Goal: Navigation & Orientation: Find specific page/section

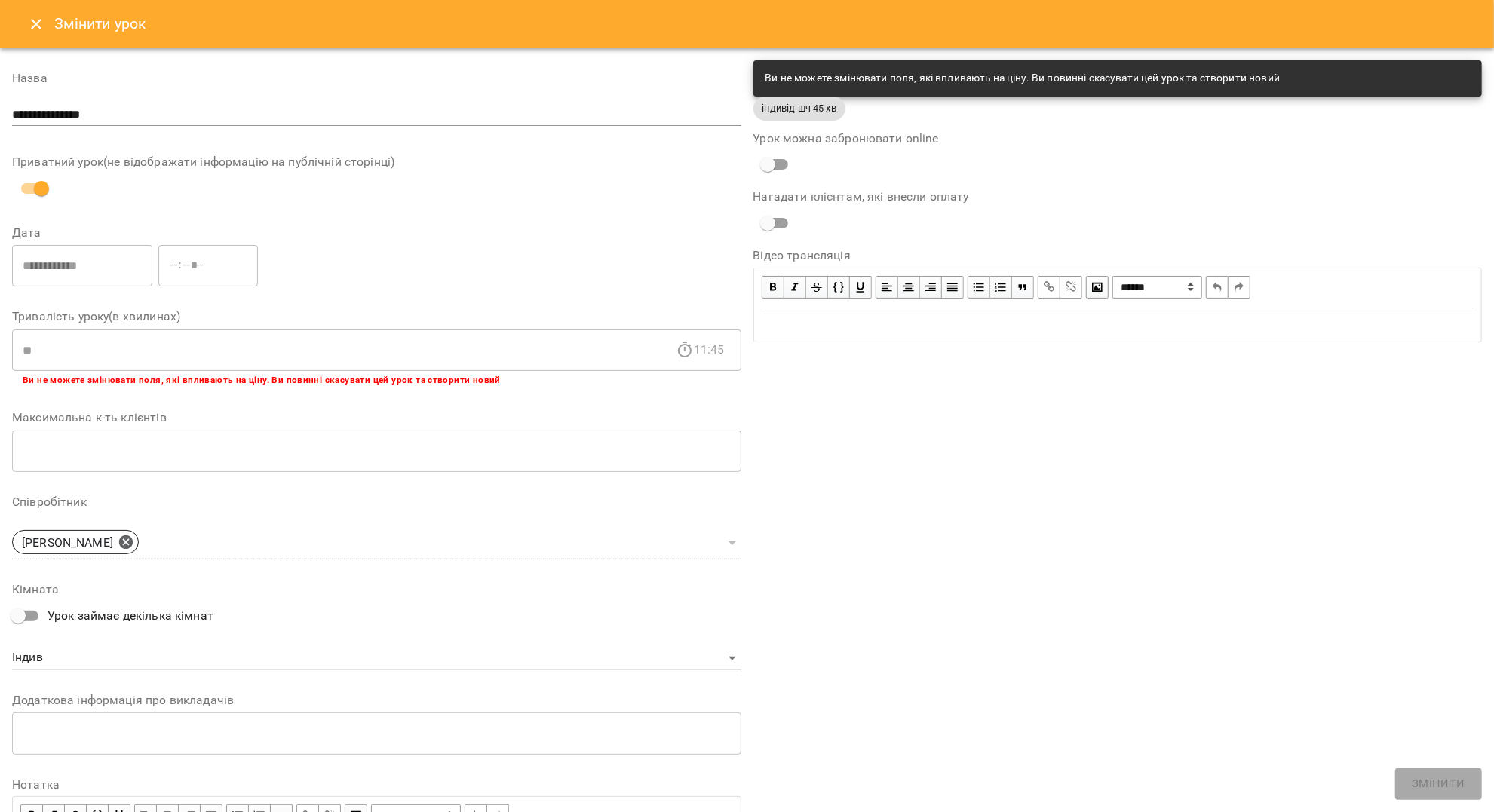
click at [37, 24] on icon "Close" at bounding box center [36, 24] width 11 height 11
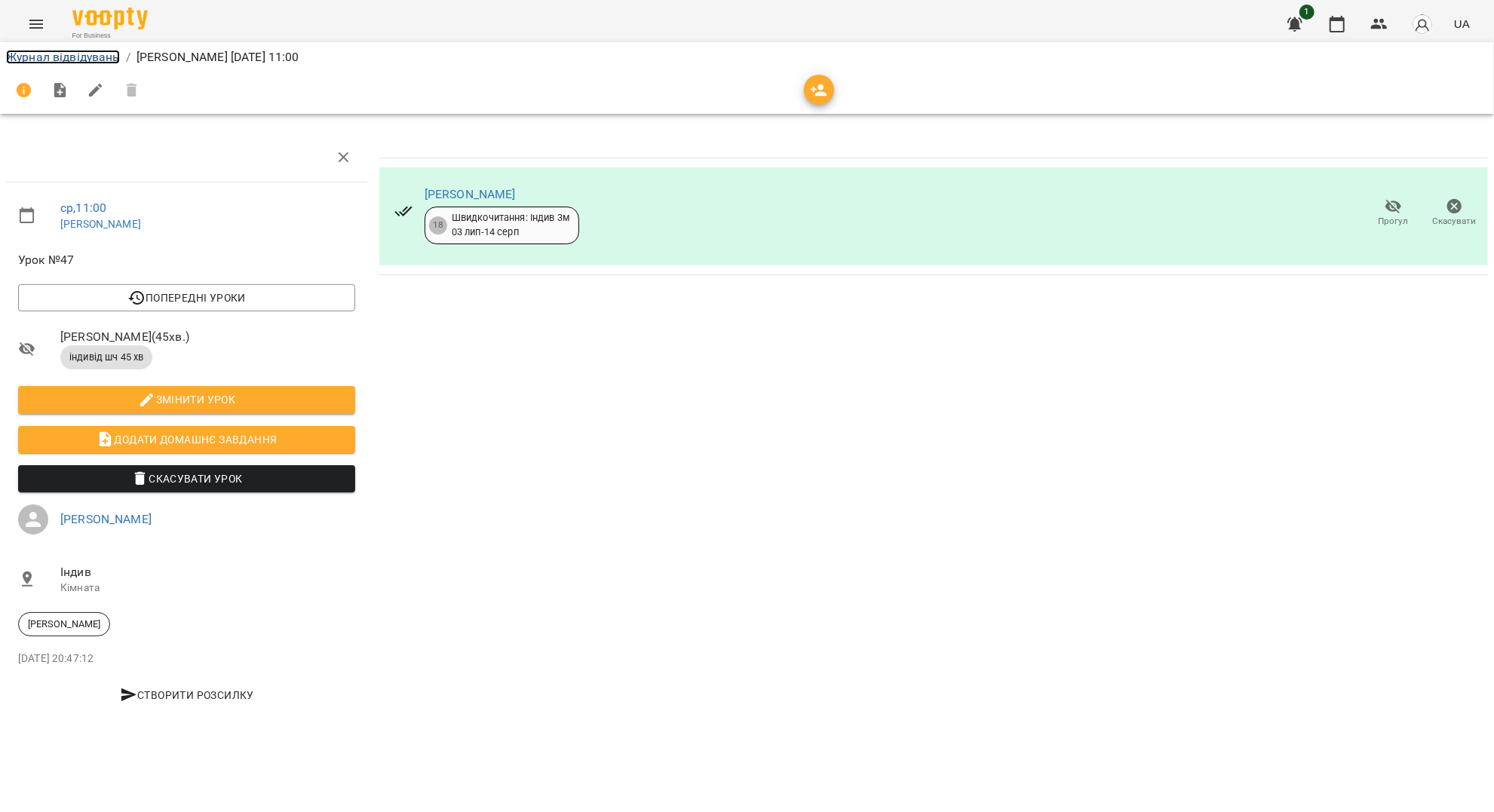
click at [83, 55] on link "Журнал відвідувань" at bounding box center [62, 56] width 114 height 14
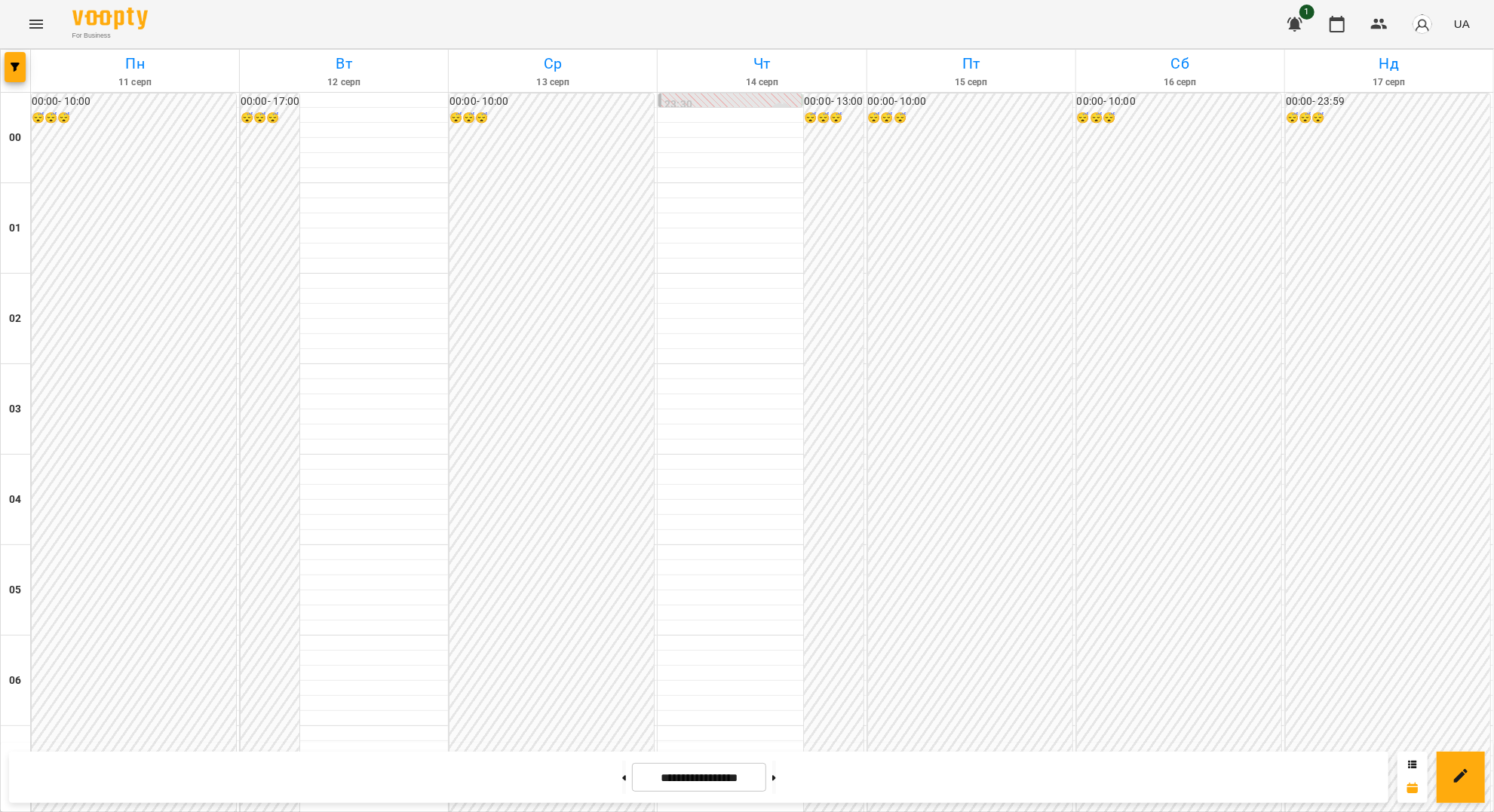
scroll to position [1319, 0]
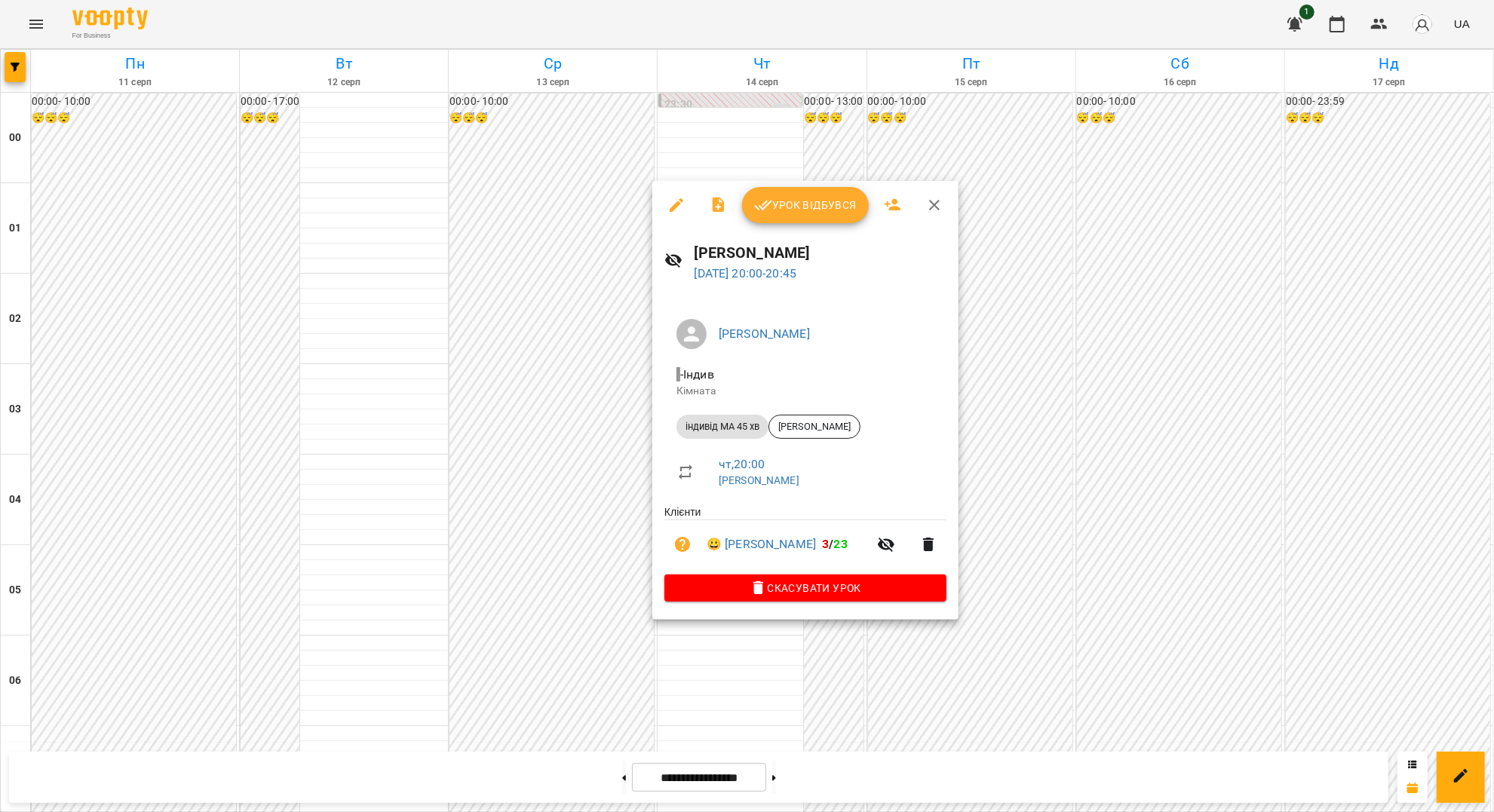
click at [937, 210] on icon "button" at bounding box center [934, 205] width 11 height 11
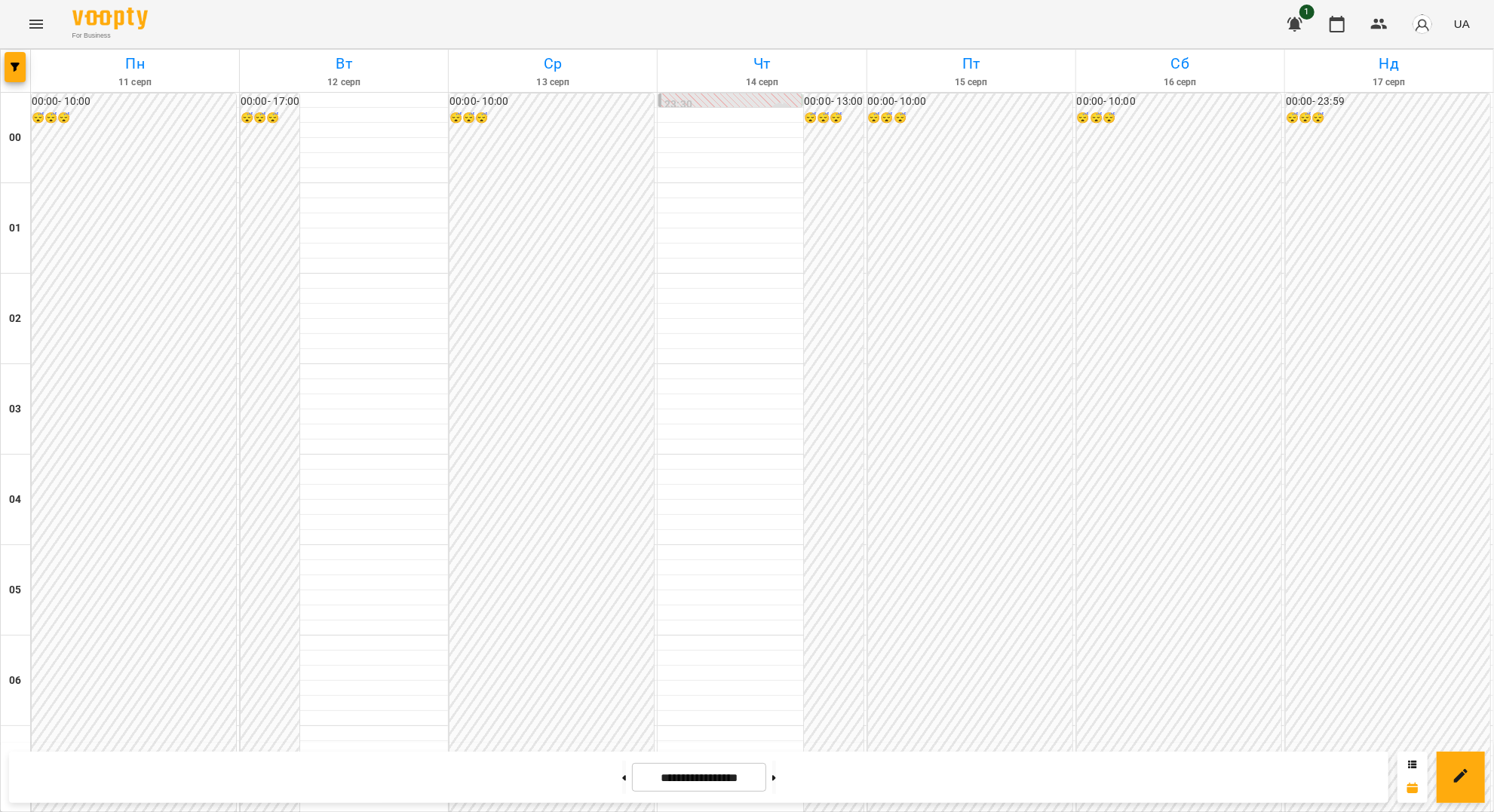
scroll to position [1017, 0]
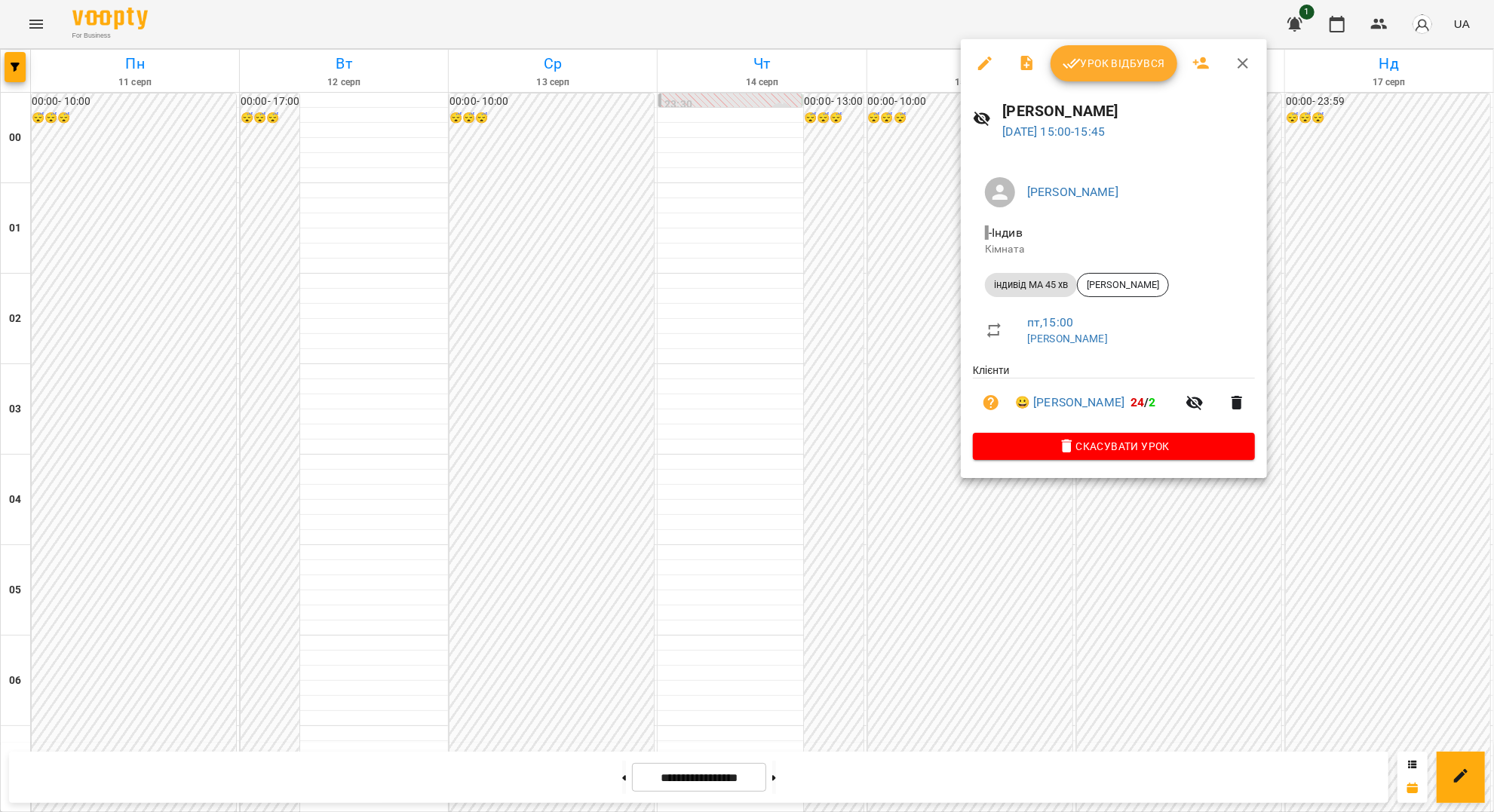
click at [1241, 64] on icon "button" at bounding box center [1243, 63] width 11 height 11
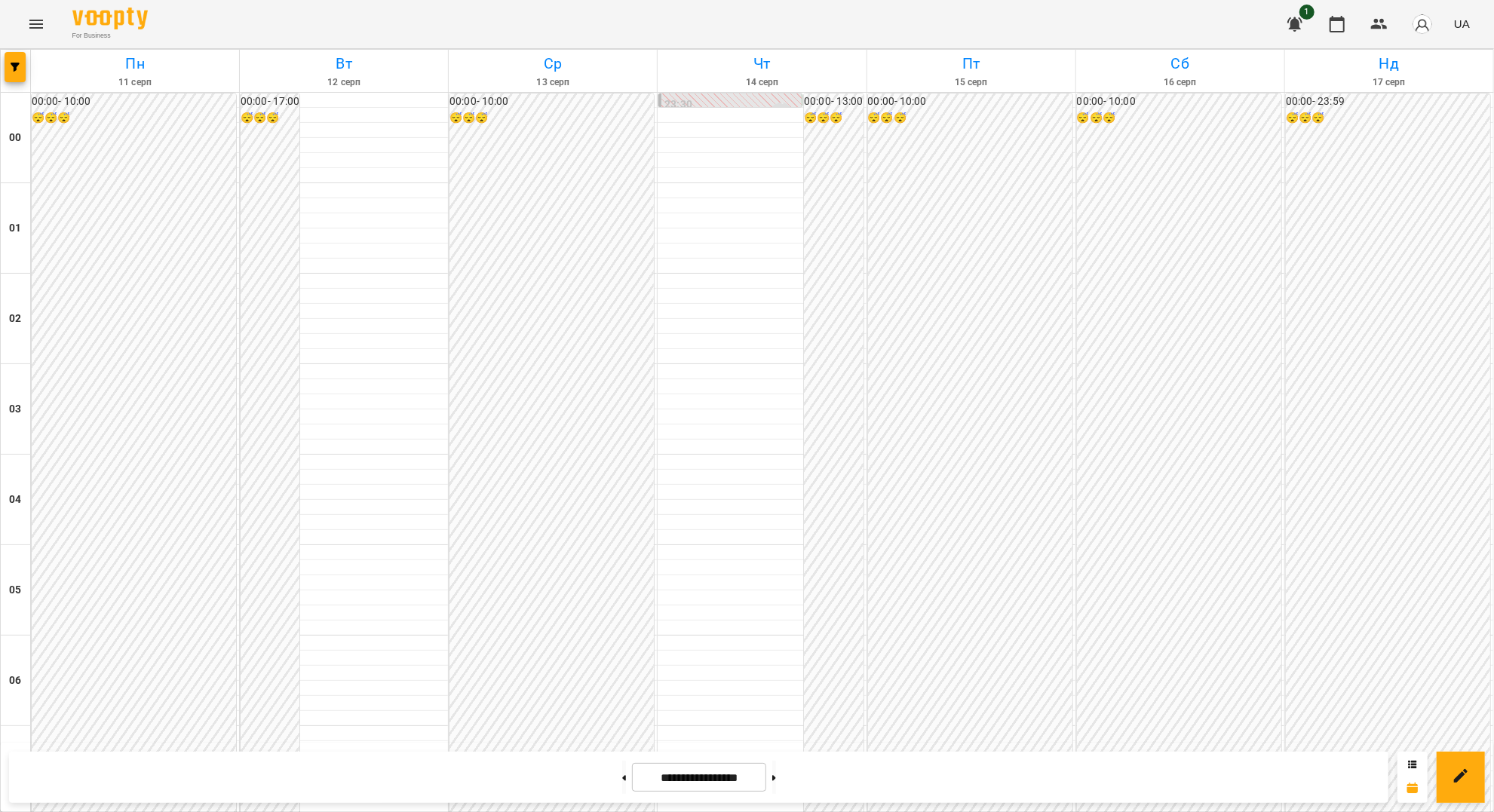
drag, startPoint x: 1220, startPoint y: 68, endPoint x: 949, endPoint y: 629, distance: 623.0
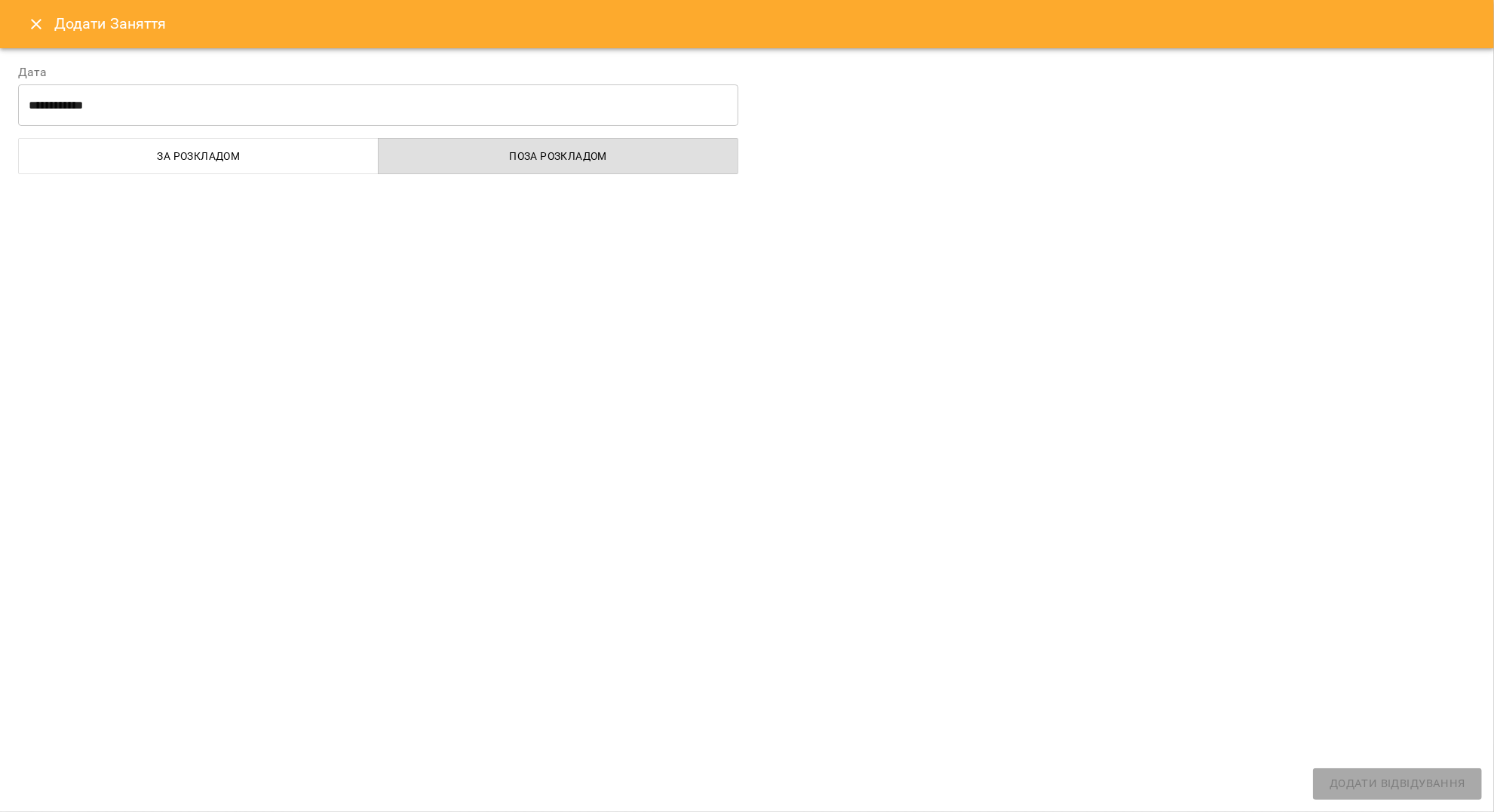
select select "**********"
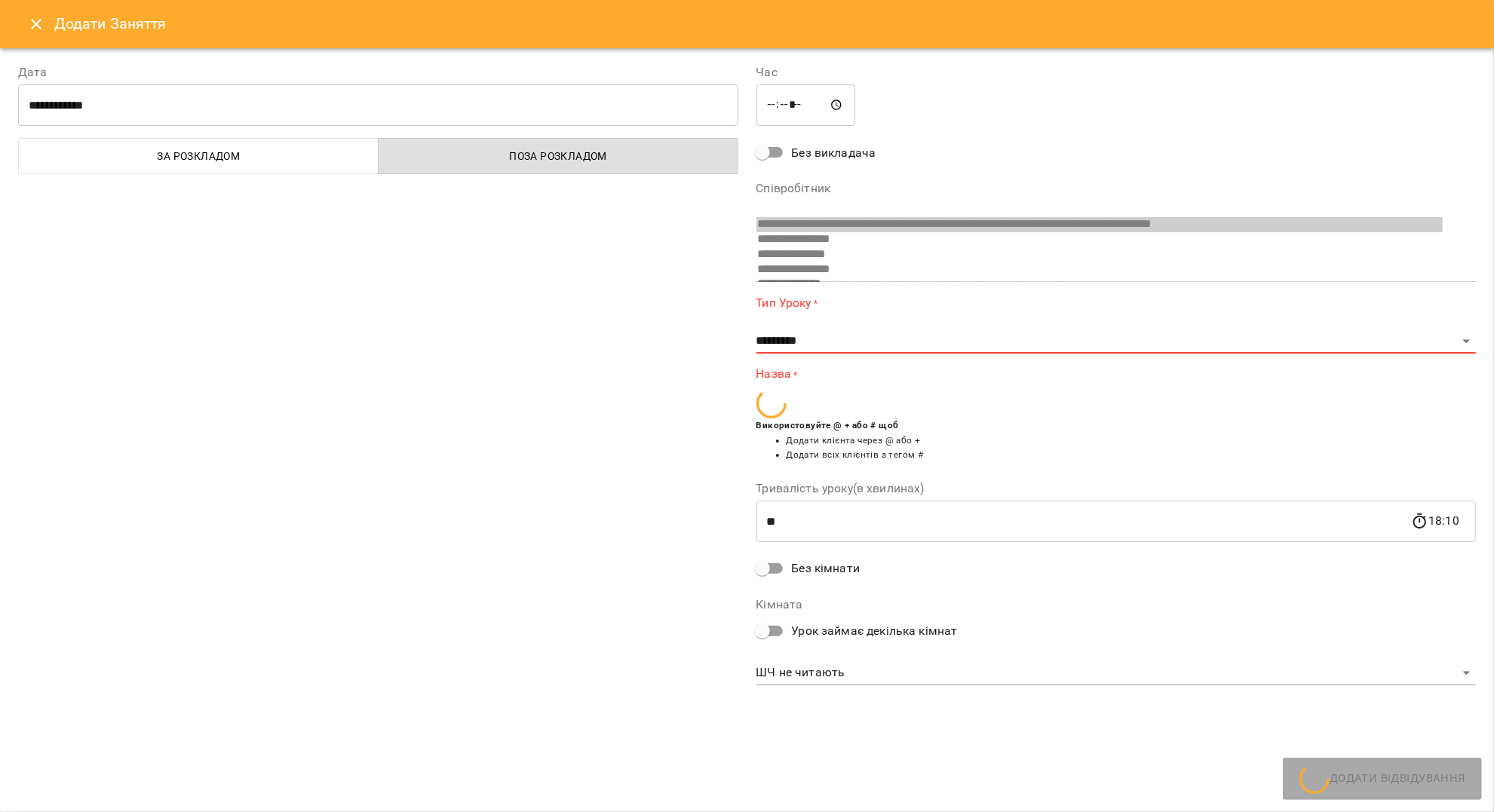
click at [36, 30] on icon "Close" at bounding box center [36, 24] width 18 height 18
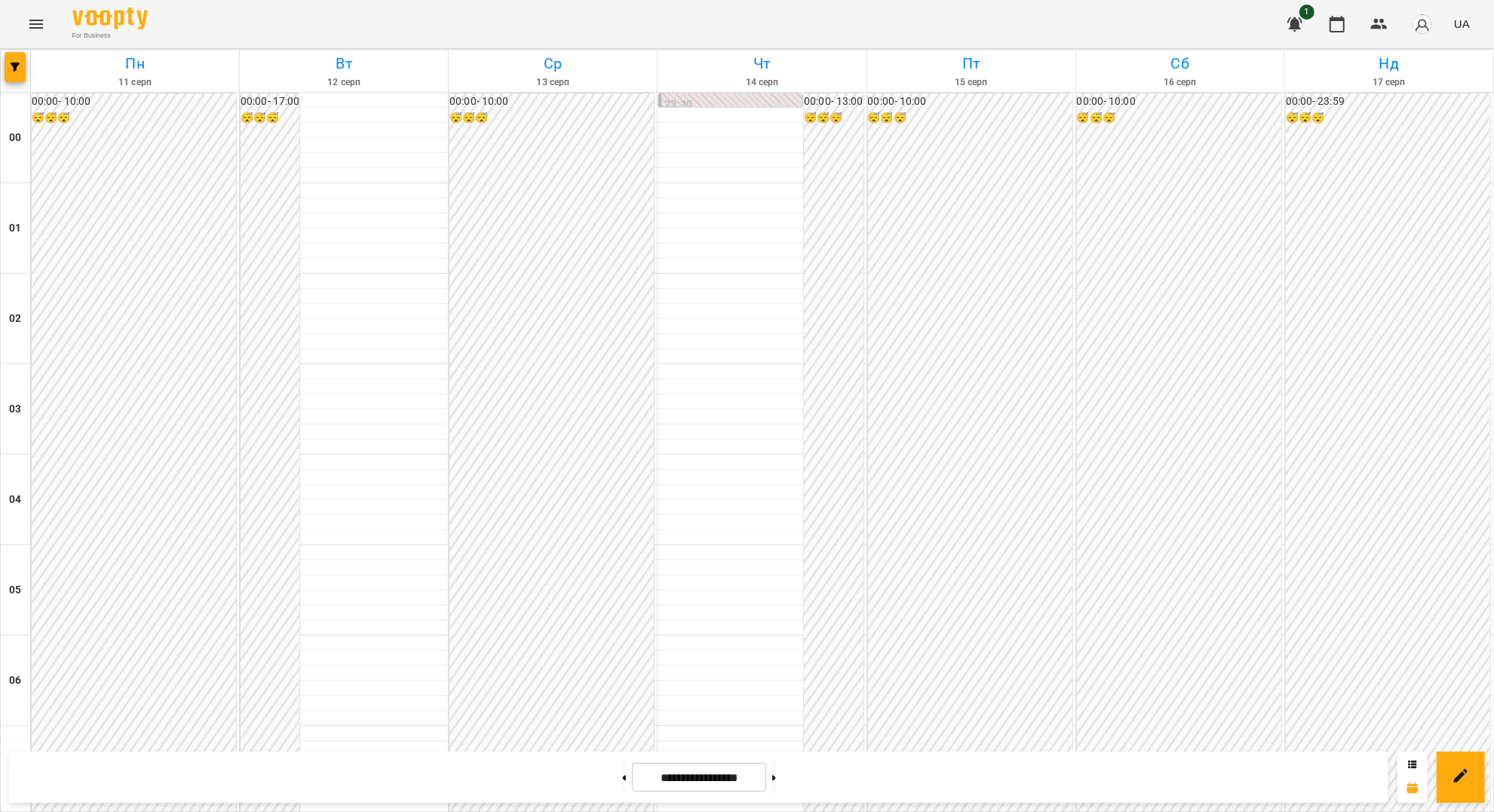
click at [31, 30] on icon "Menu" at bounding box center [36, 24] width 18 height 18
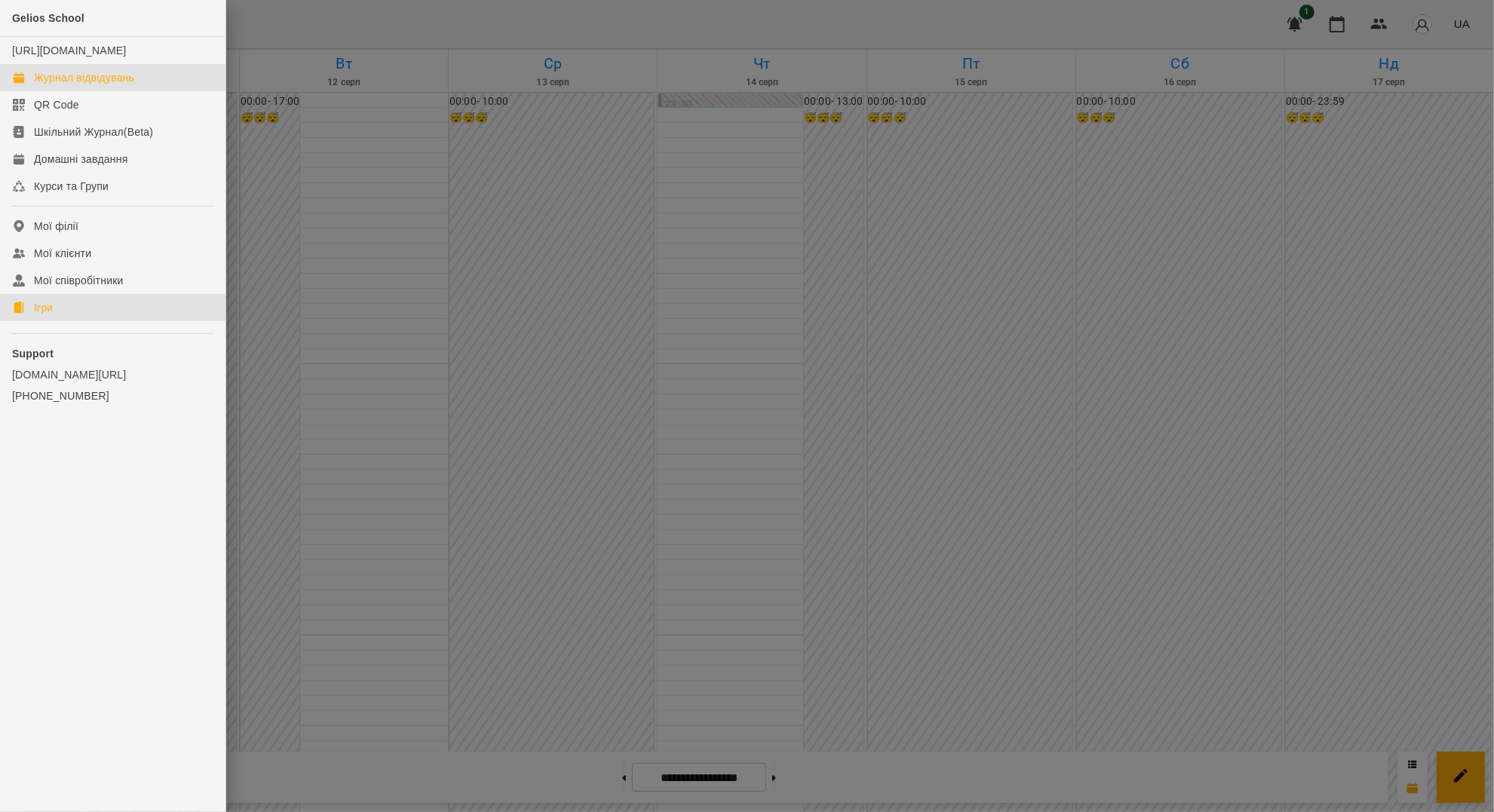
click at [49, 315] on div "Ігри" at bounding box center [43, 307] width 19 height 15
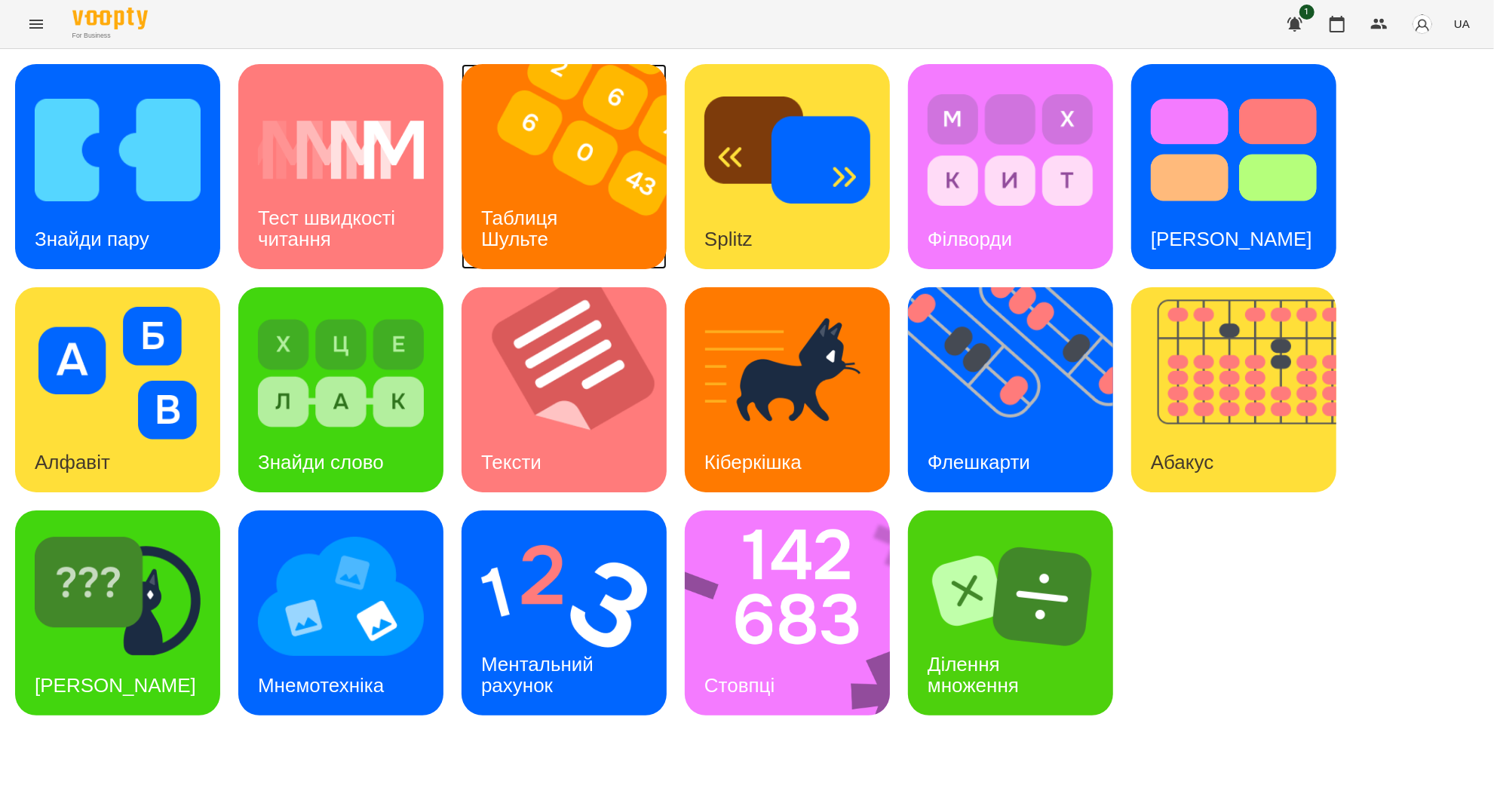
click at [493, 167] on img at bounding box center [574, 166] width 224 height 205
